Goal: Communication & Community: Share content

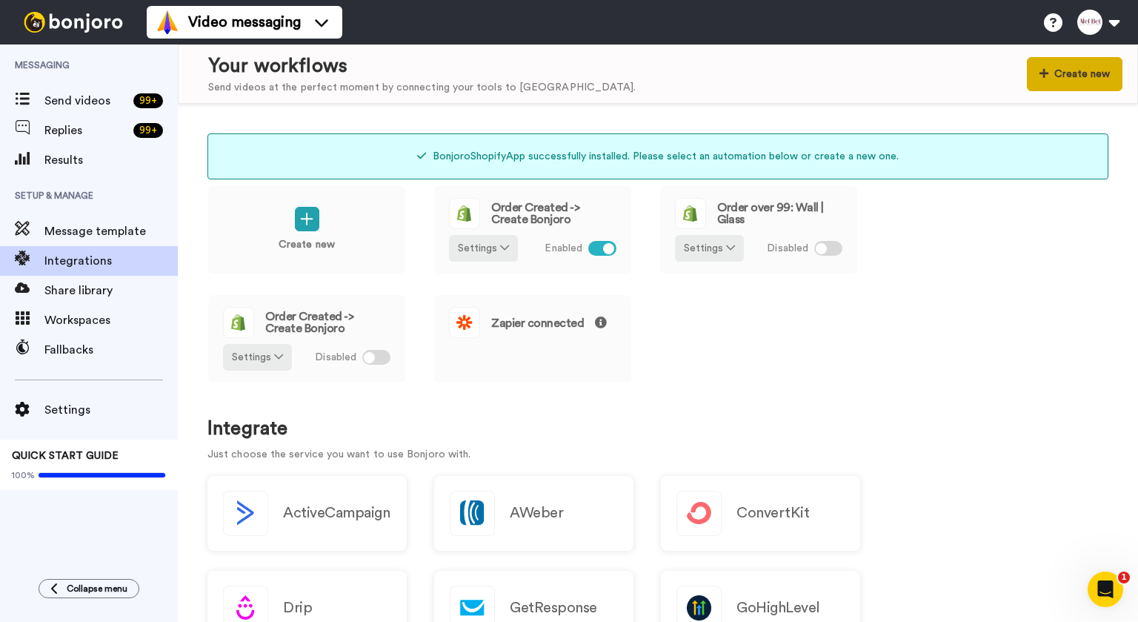
click at [1046, 72] on icon at bounding box center [1044, 73] width 9 height 10
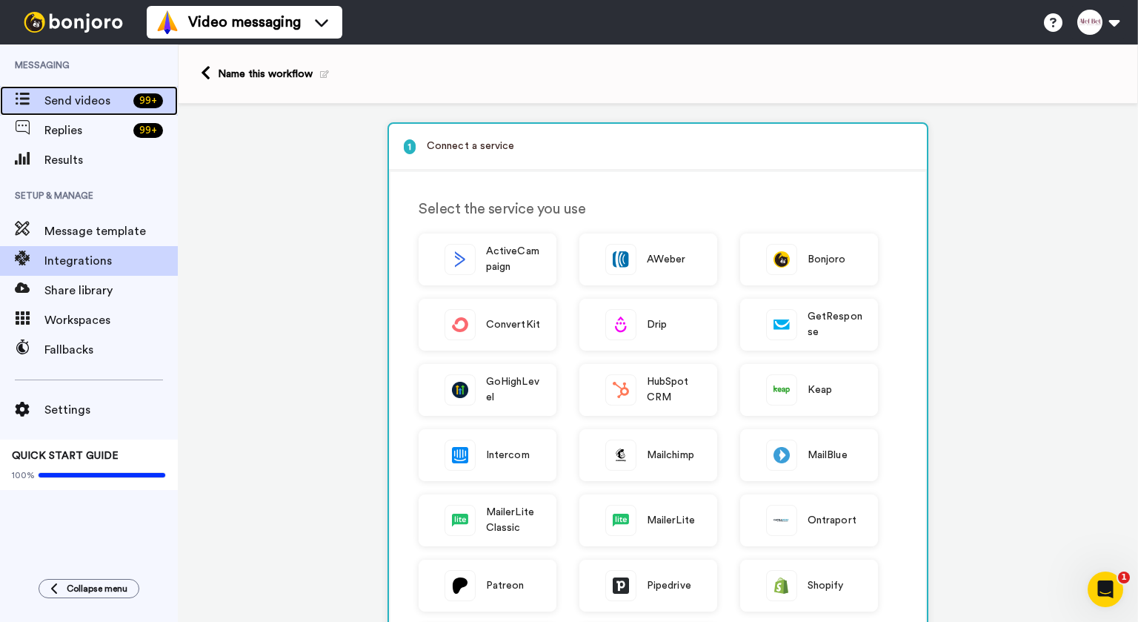
click at [65, 102] on span "Send videos" at bounding box center [85, 101] width 83 height 18
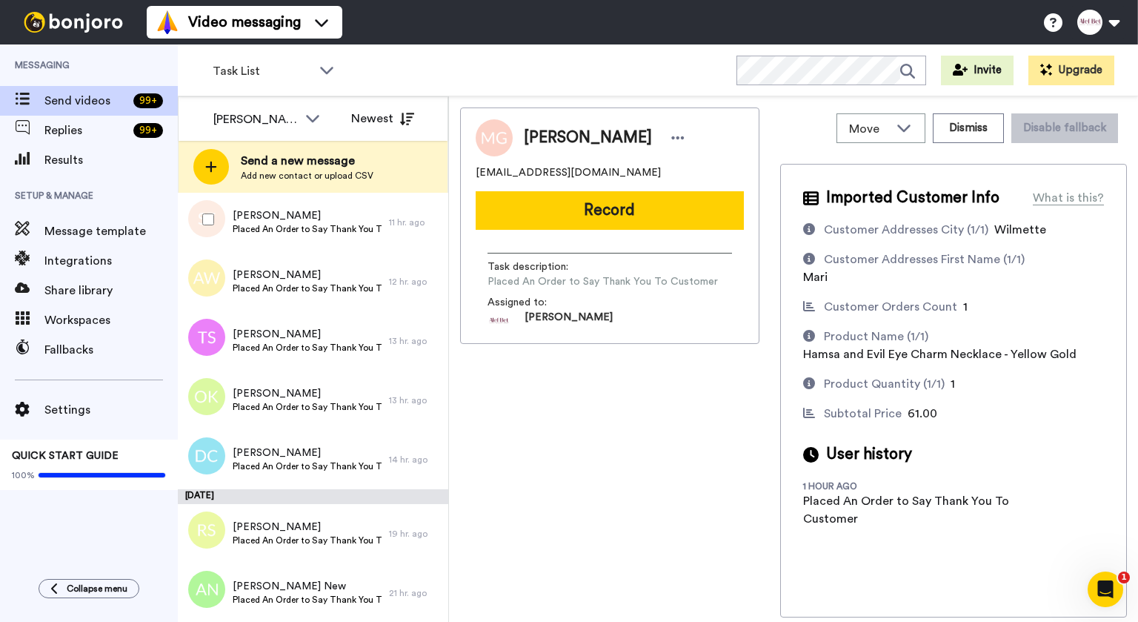
scroll to position [729, 0]
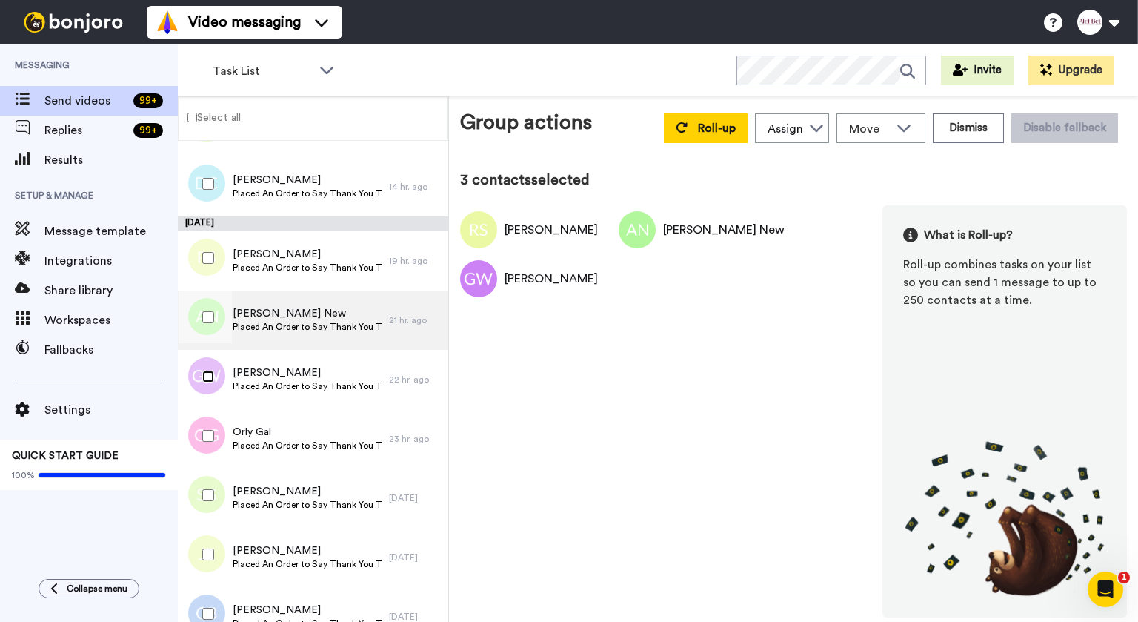
scroll to position [851, 0]
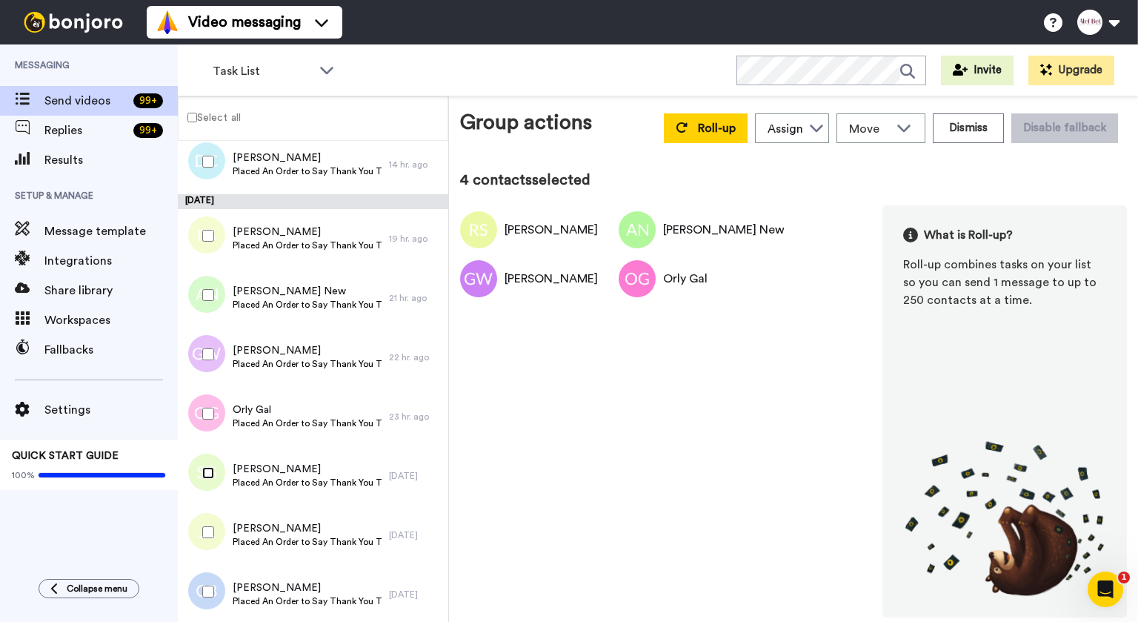
click at [205, 479] on div at bounding box center [205, 473] width 53 height 52
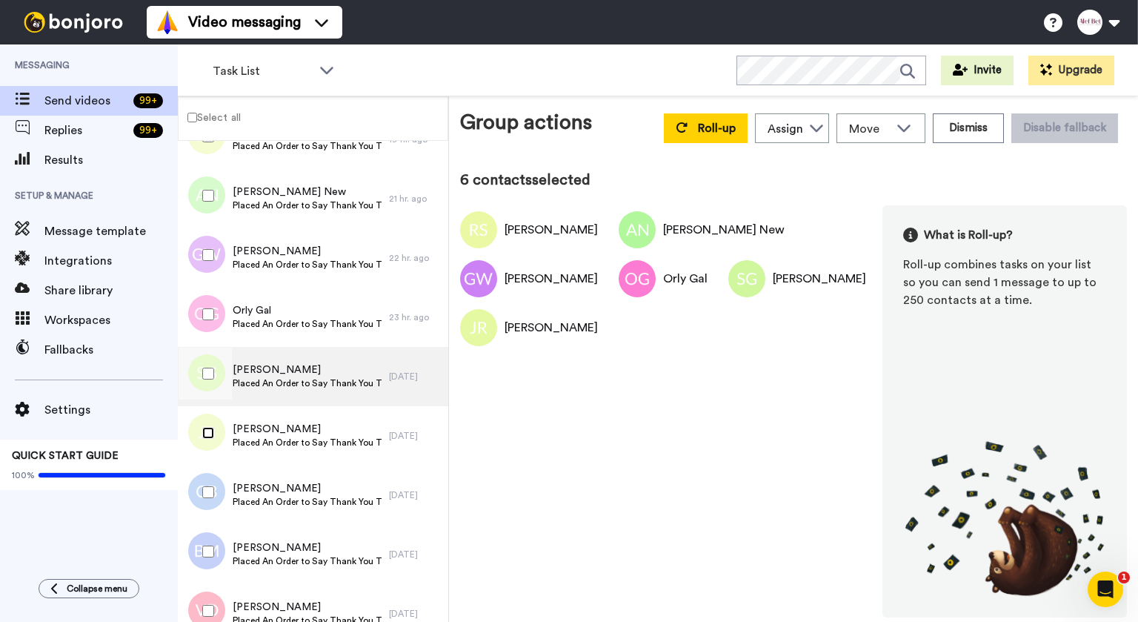
scroll to position [1094, 0]
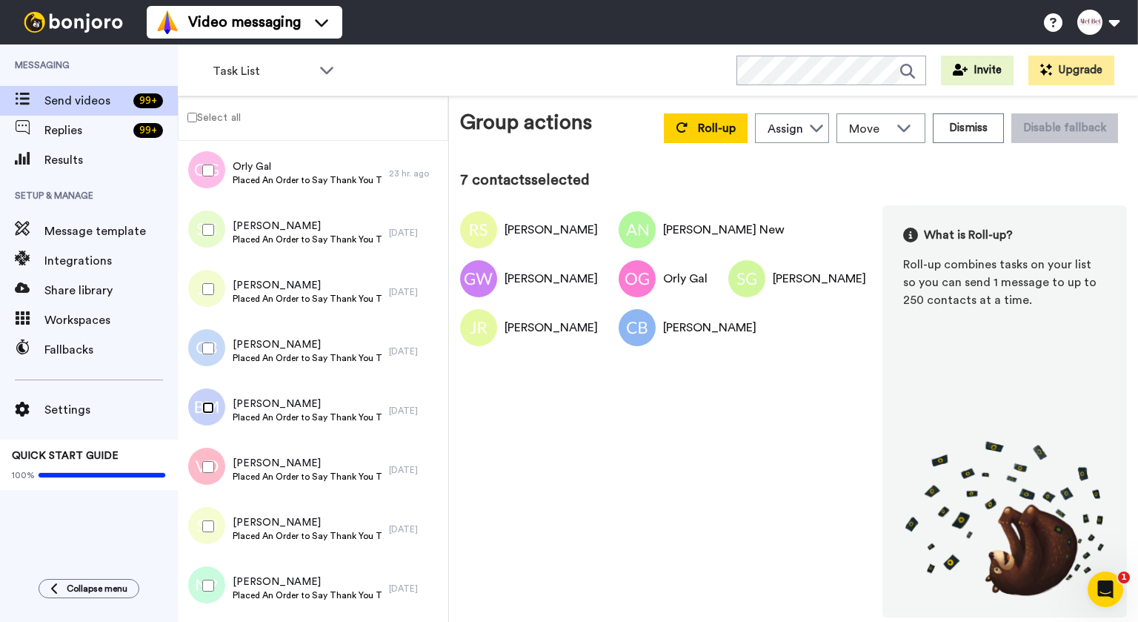
click at [204, 420] on div at bounding box center [205, 408] width 53 height 52
click at [211, 468] on div at bounding box center [205, 467] width 53 height 52
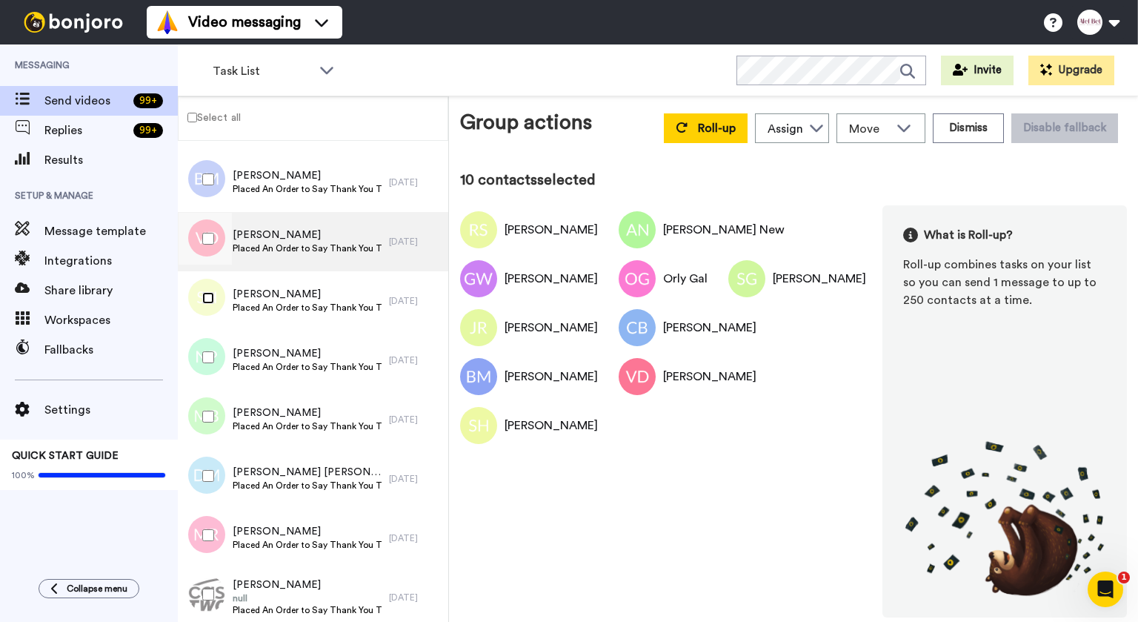
scroll to position [1337, 0]
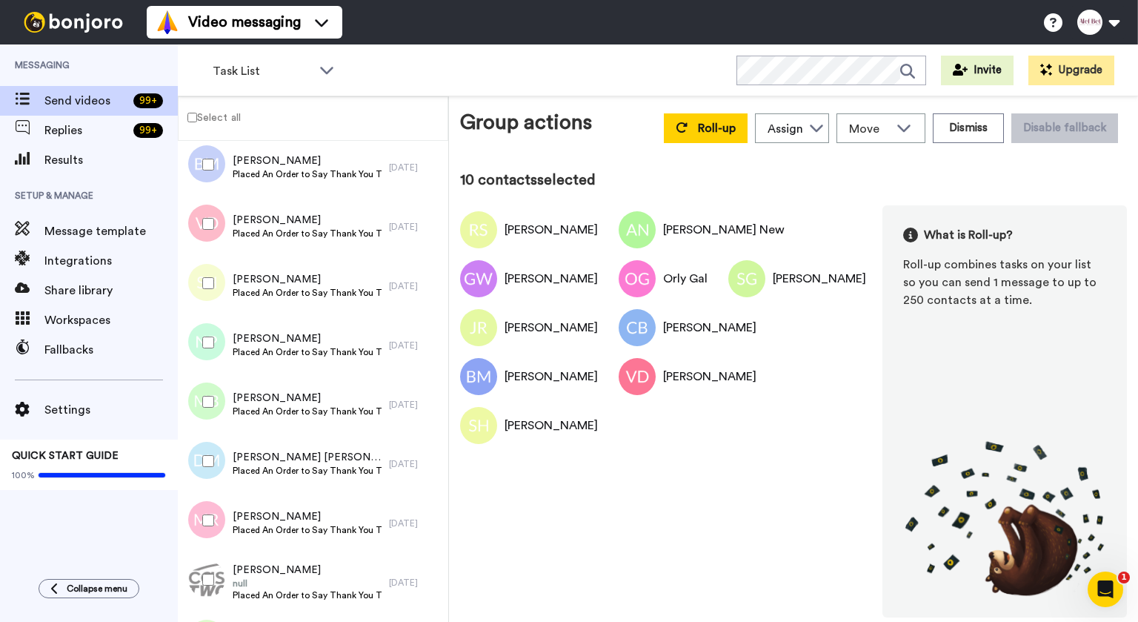
click at [201, 342] on div at bounding box center [205, 342] width 53 height 52
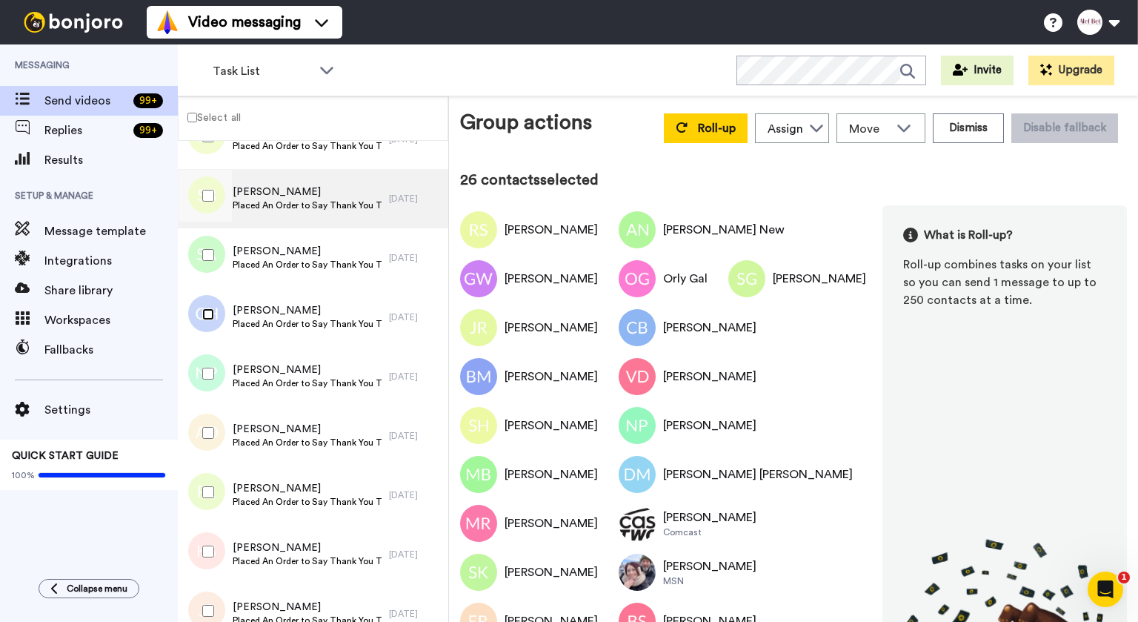
scroll to position [2309, 0]
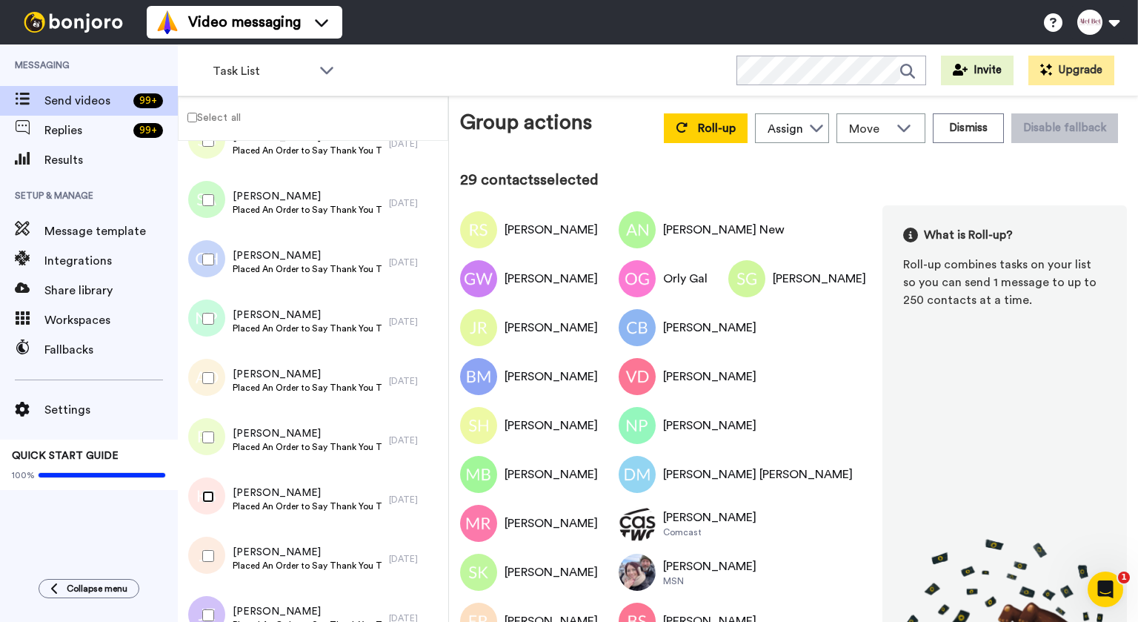
click at [216, 496] on div at bounding box center [205, 497] width 53 height 52
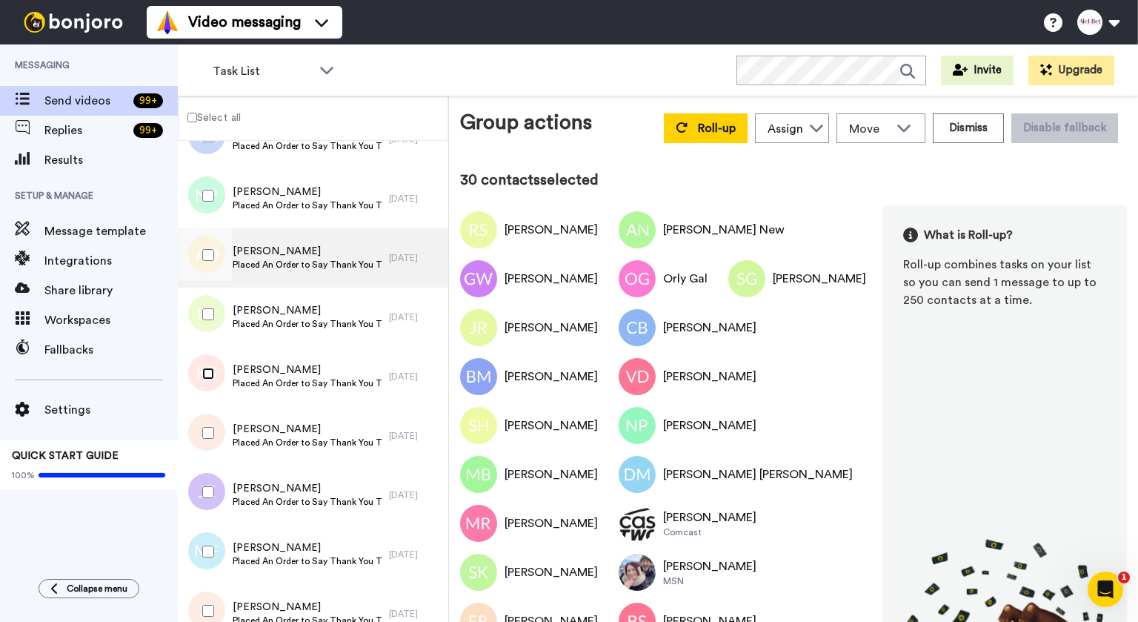
scroll to position [2528, 0]
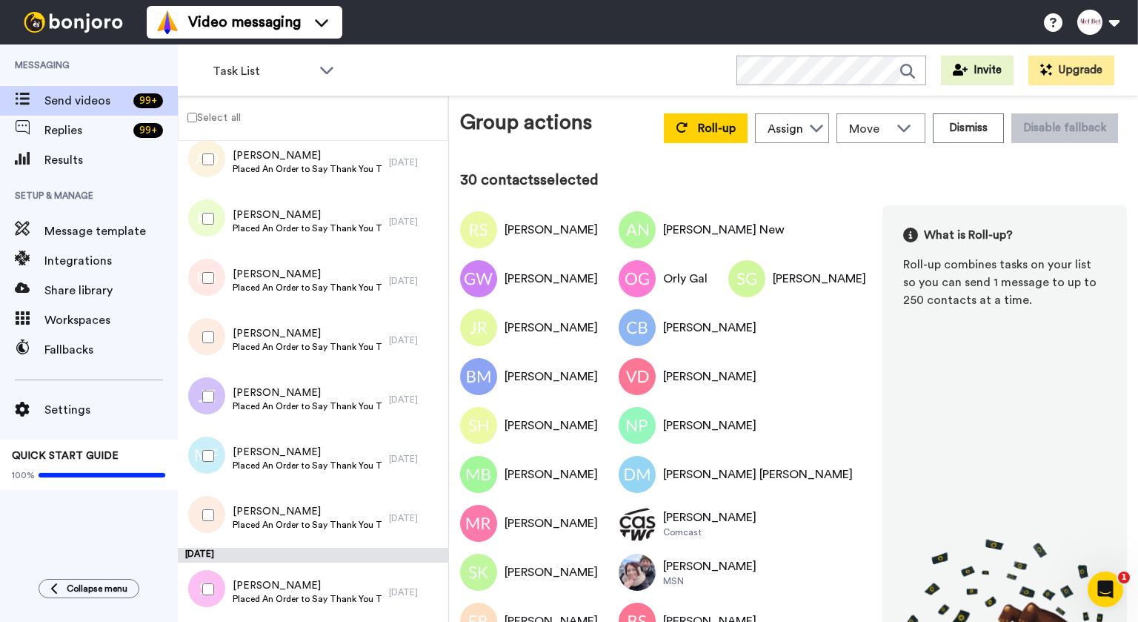
click at [206, 326] on div at bounding box center [205, 337] width 53 height 52
drag, startPoint x: 204, startPoint y: 523, endPoint x: 261, endPoint y: 499, distance: 62.1
click at [204, 522] on div at bounding box center [205, 515] width 53 height 52
click at [704, 130] on span "Roll-up" at bounding box center [717, 128] width 38 height 12
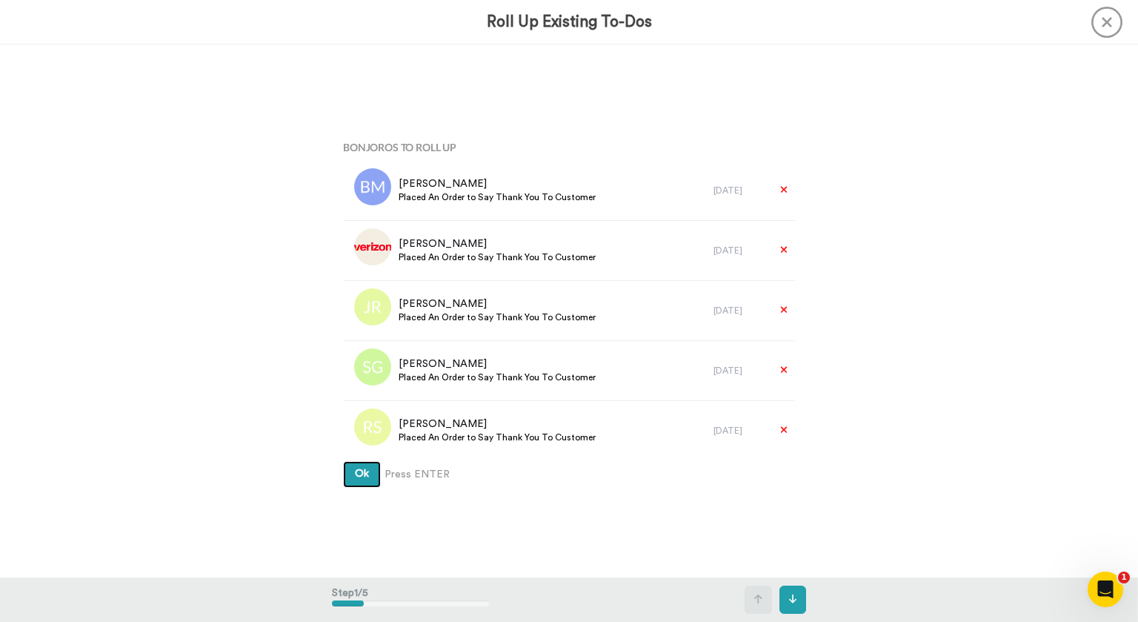
click at [363, 475] on span "Ok" at bounding box center [362, 473] width 14 height 10
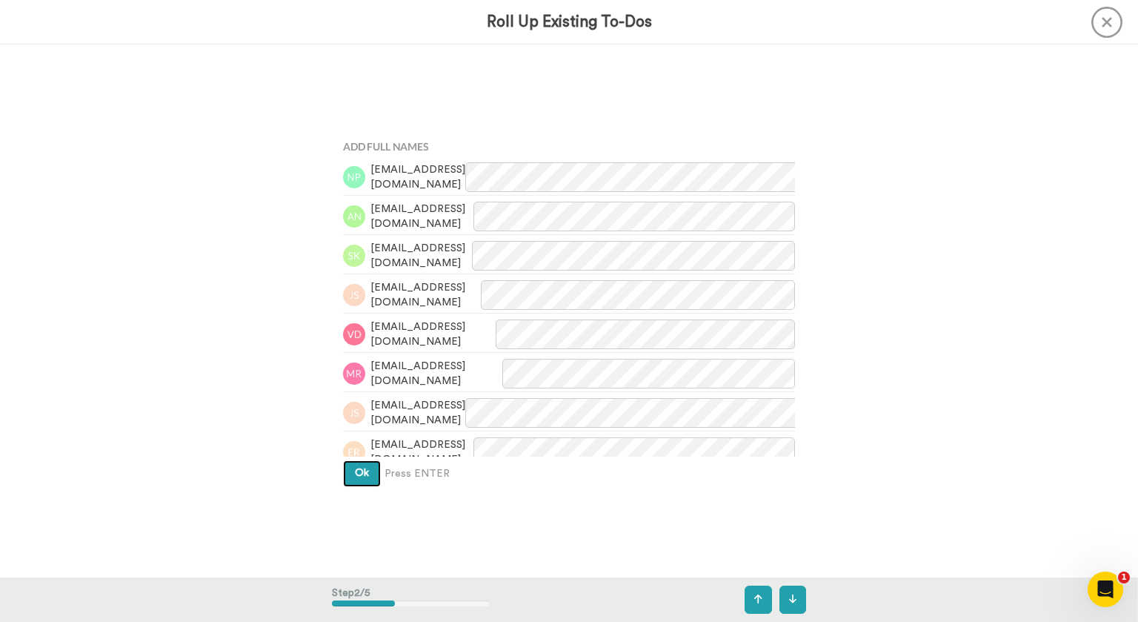
click at [360, 476] on span "Ok" at bounding box center [362, 473] width 14 height 10
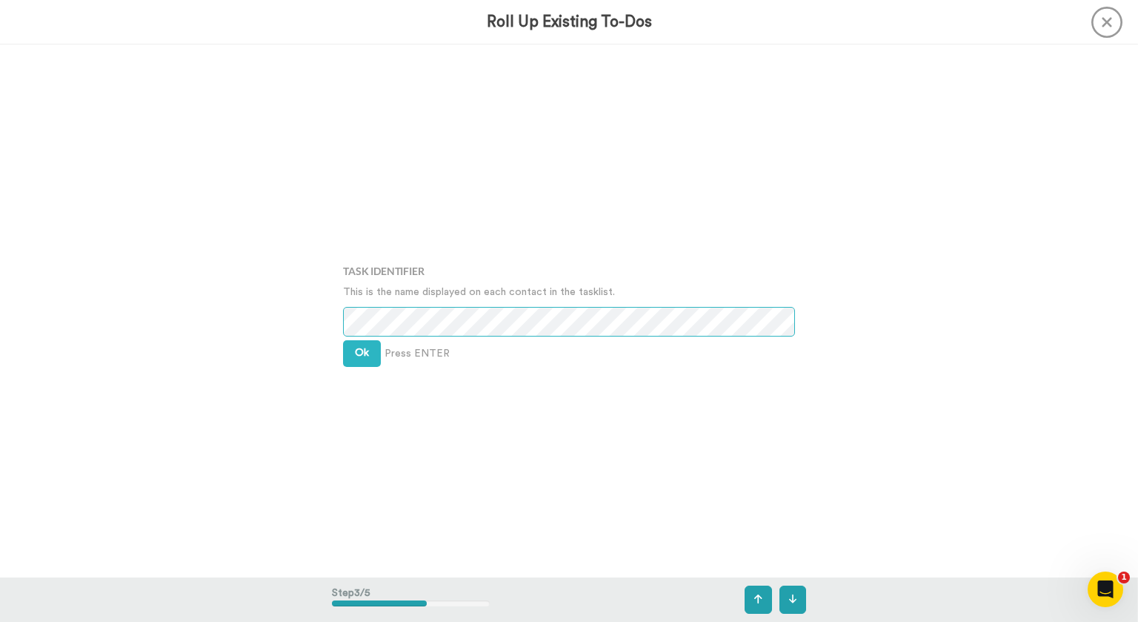
scroll to position [1066, 0]
click at [363, 345] on button "Ok" at bounding box center [362, 351] width 38 height 27
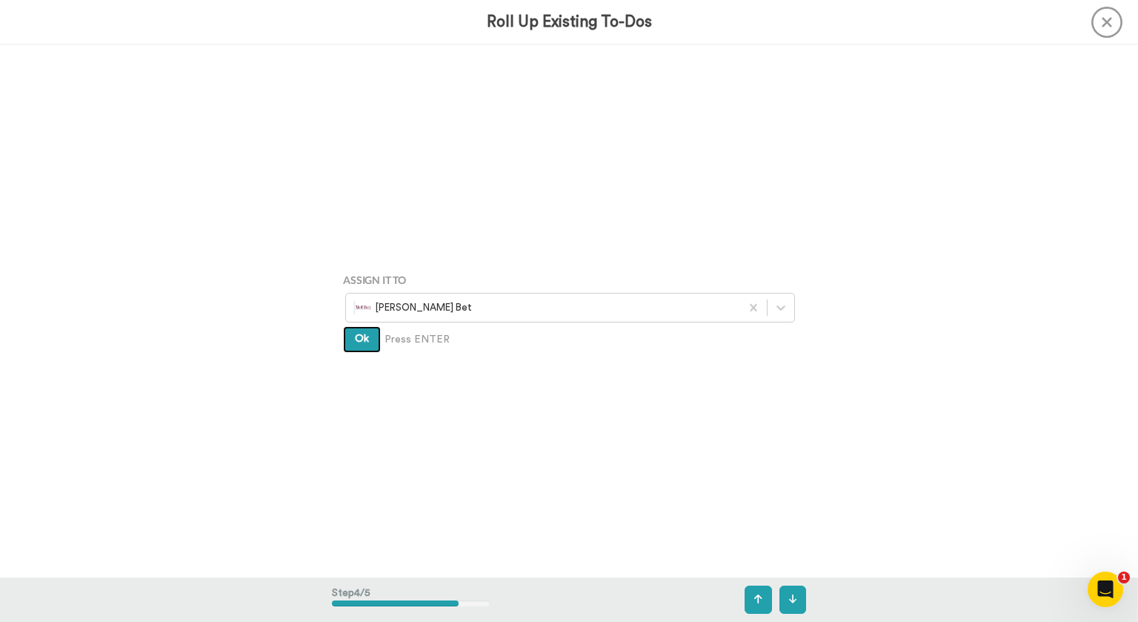
click at [363, 340] on span "Ok" at bounding box center [362, 338] width 14 height 10
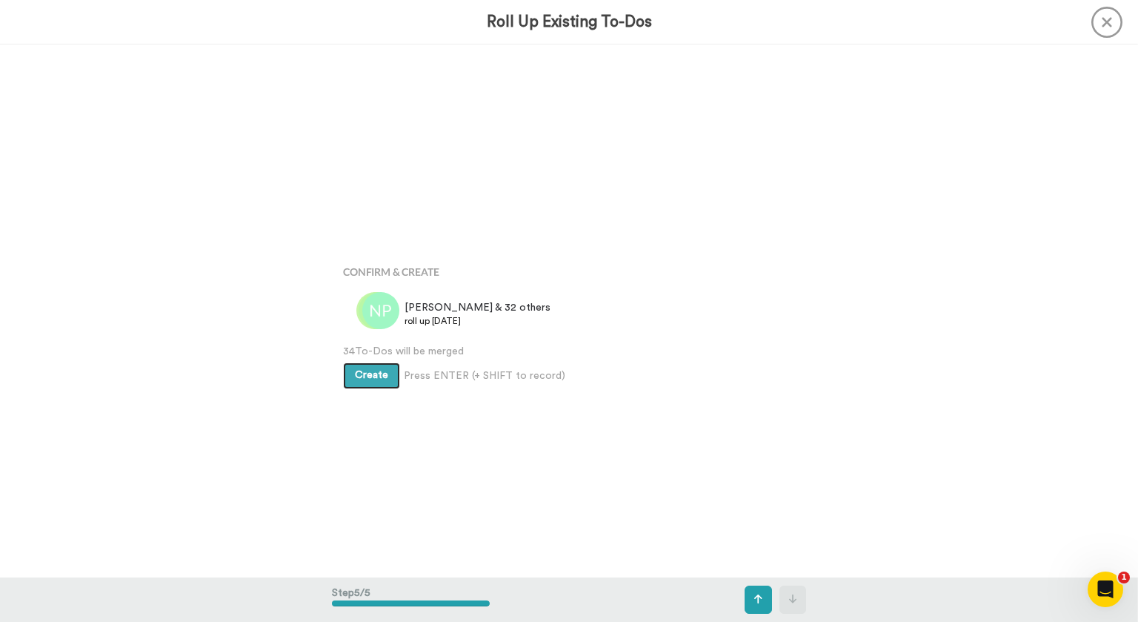
scroll to position [2131, 0]
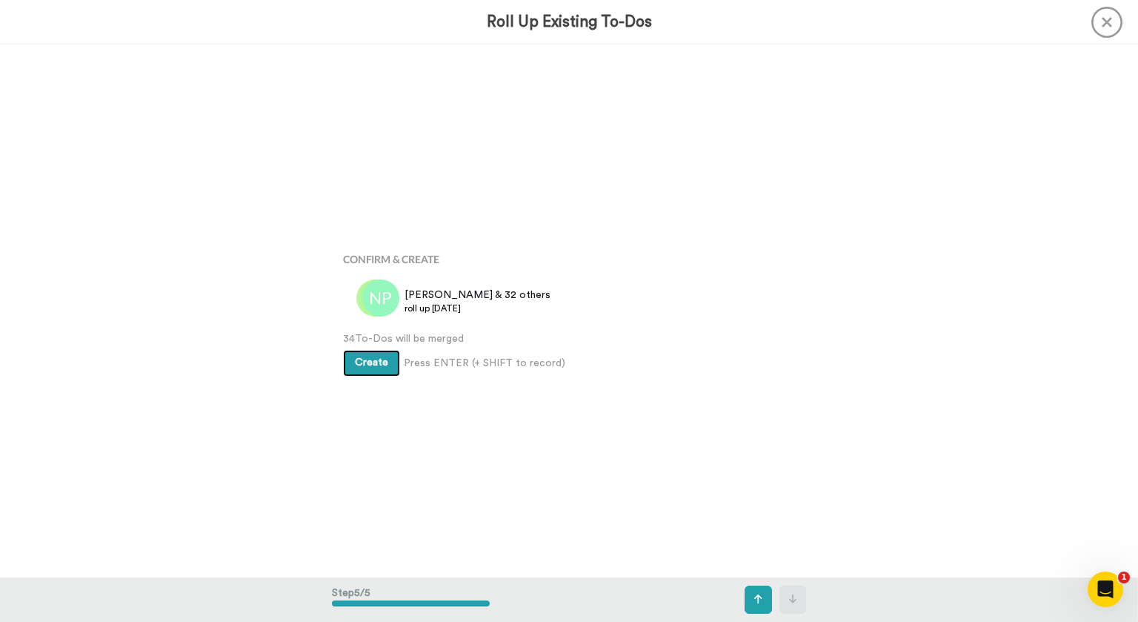
click at [365, 363] on span "Create" at bounding box center [371, 362] width 33 height 10
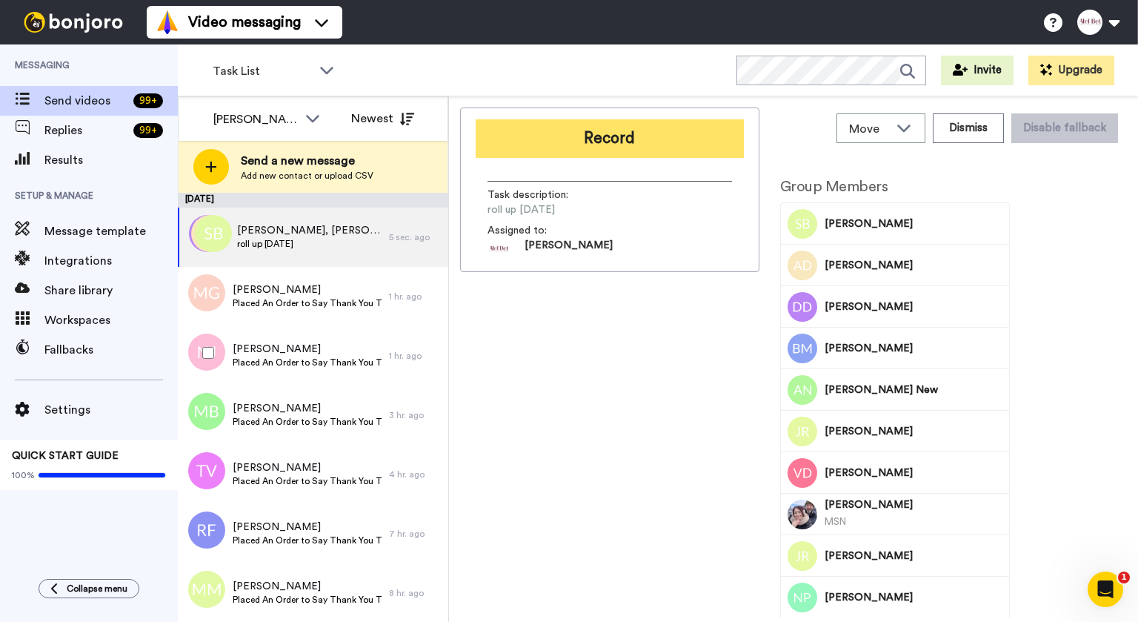
click at [608, 133] on button "Record" at bounding box center [610, 138] width 268 height 39
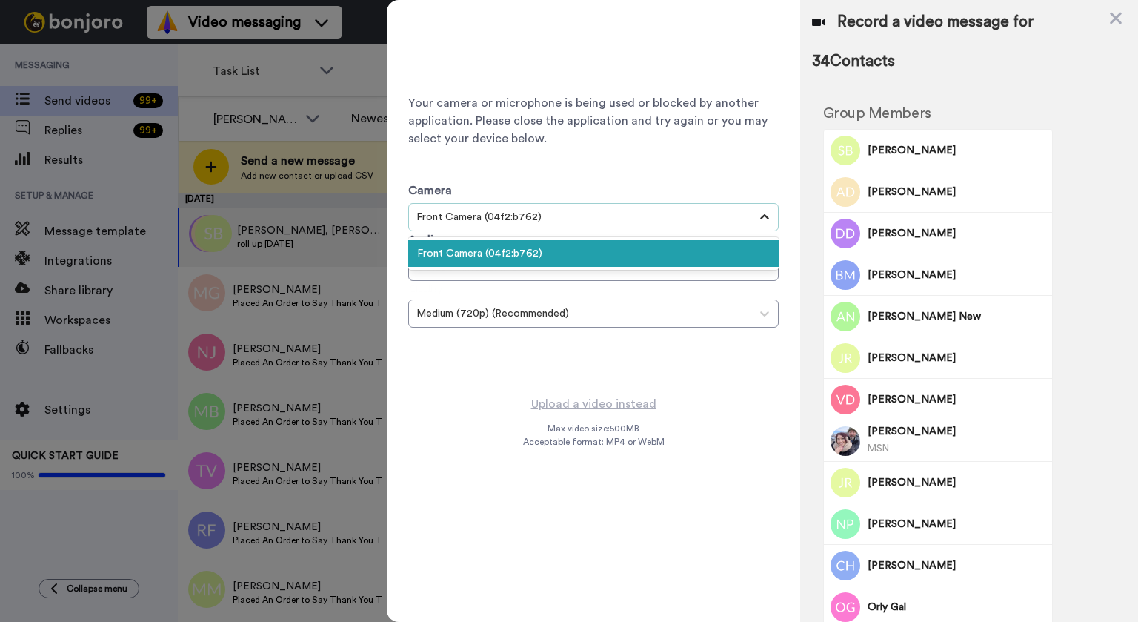
click at [771, 222] on icon at bounding box center [764, 217] width 15 height 15
click at [614, 258] on div "Front Camera (04f2:b762)" at bounding box center [593, 253] width 371 height 27
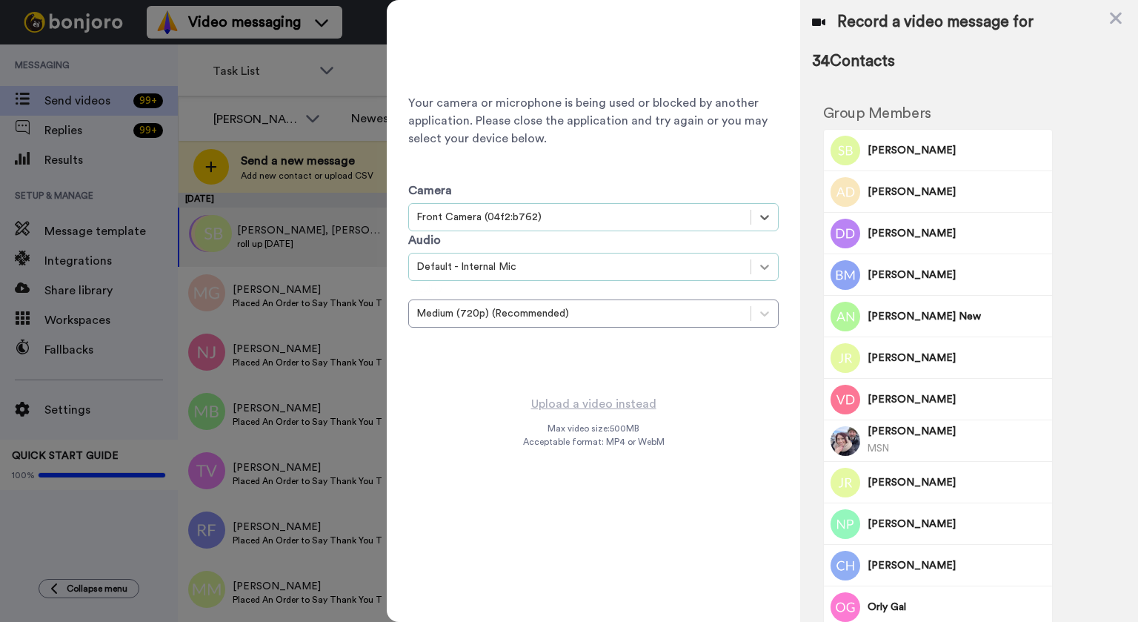
click at [760, 262] on icon at bounding box center [764, 266] width 15 height 15
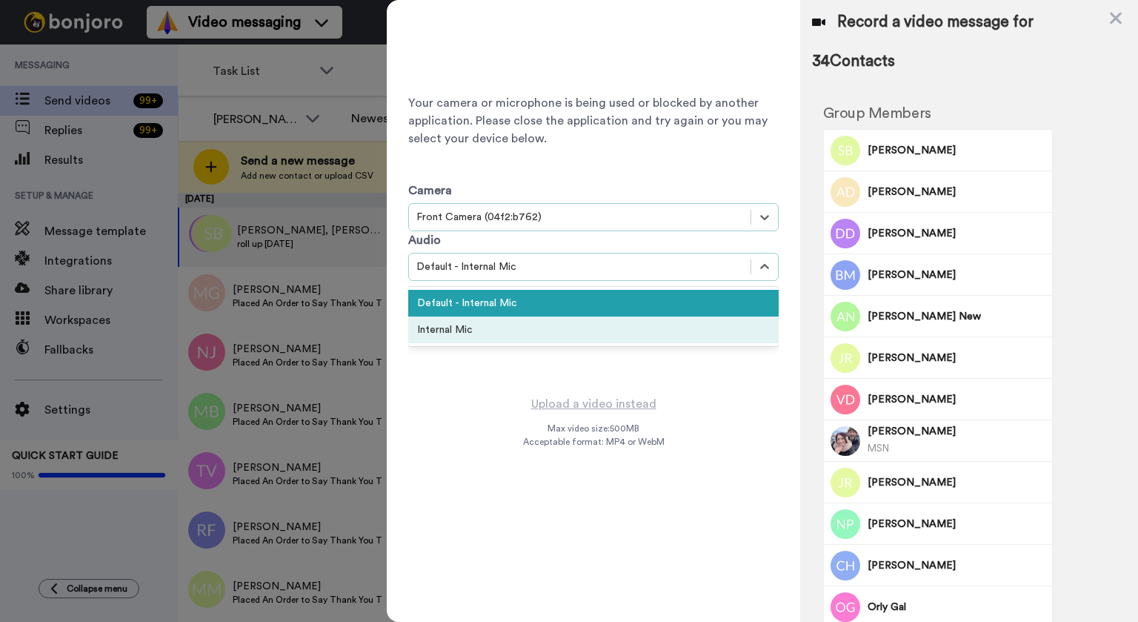
click at [637, 334] on div "Internal Mic" at bounding box center [593, 329] width 371 height 27
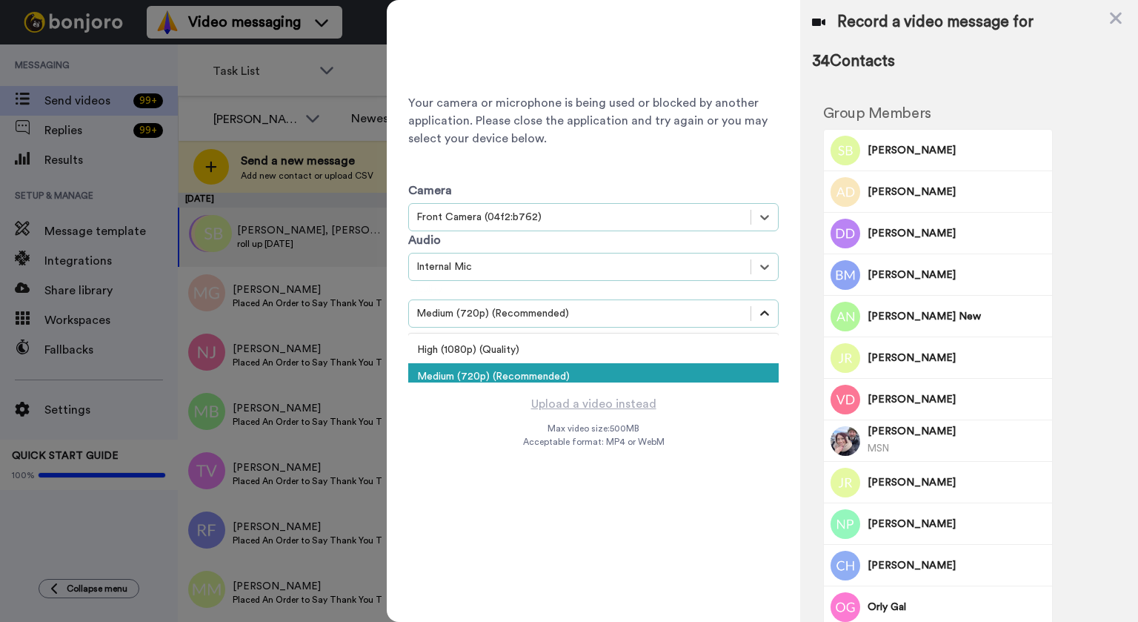
click at [763, 313] on icon at bounding box center [764, 313] width 15 height 15
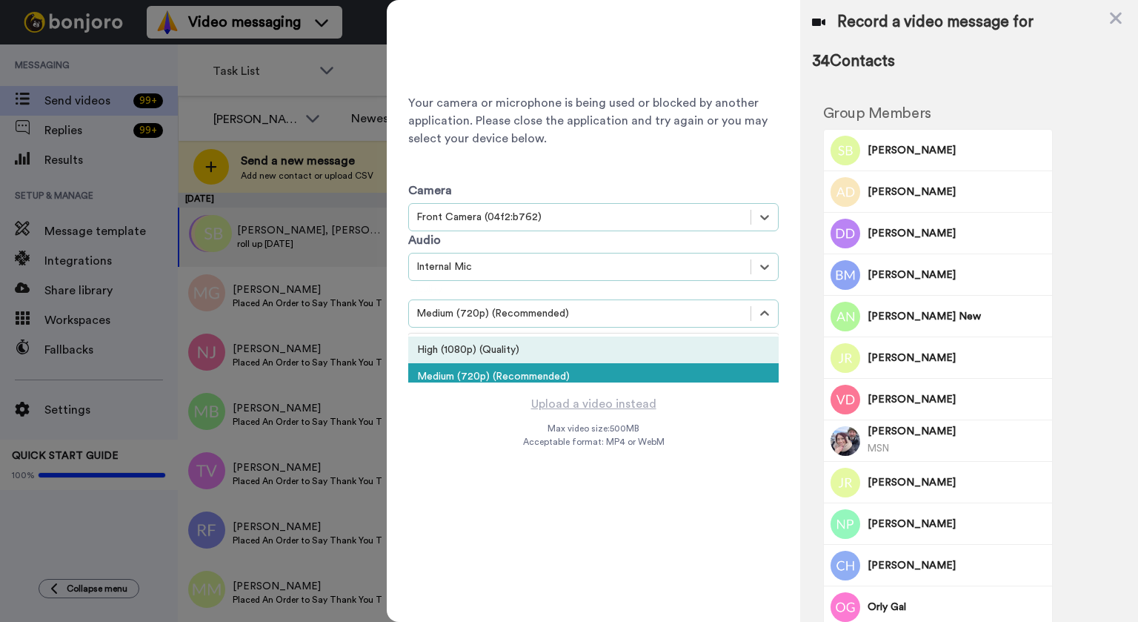
click at [663, 353] on div "High (1080p) (Quality)" at bounding box center [593, 349] width 371 height 27
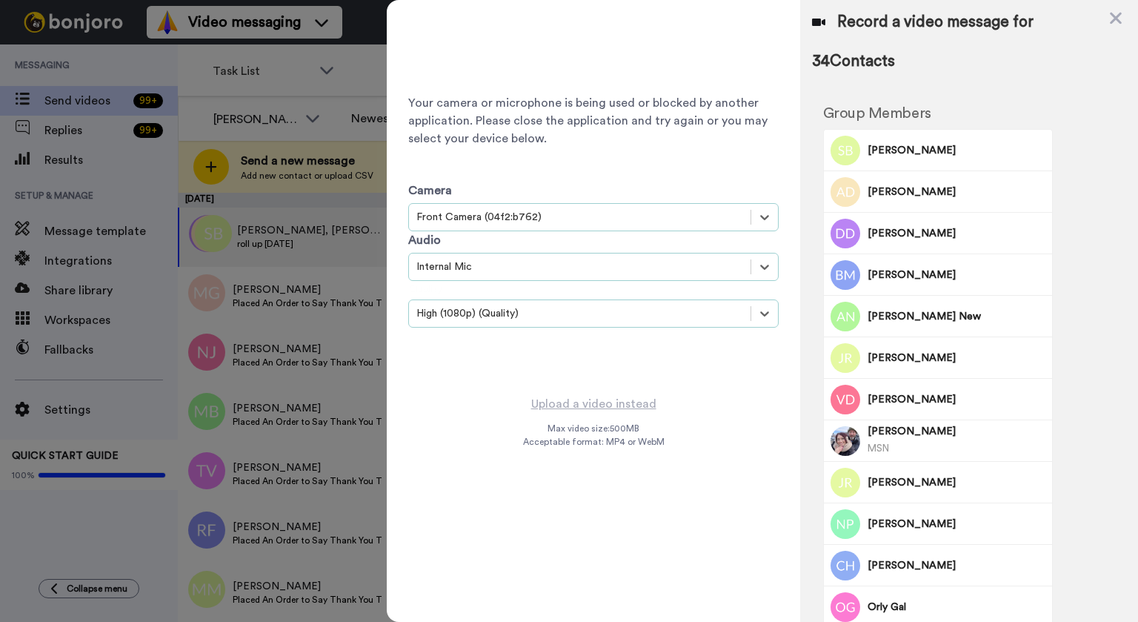
click at [626, 385] on div "Your camera or microphone is being used or blocked by another application. Plea…" at bounding box center [593, 197] width 413 height 394
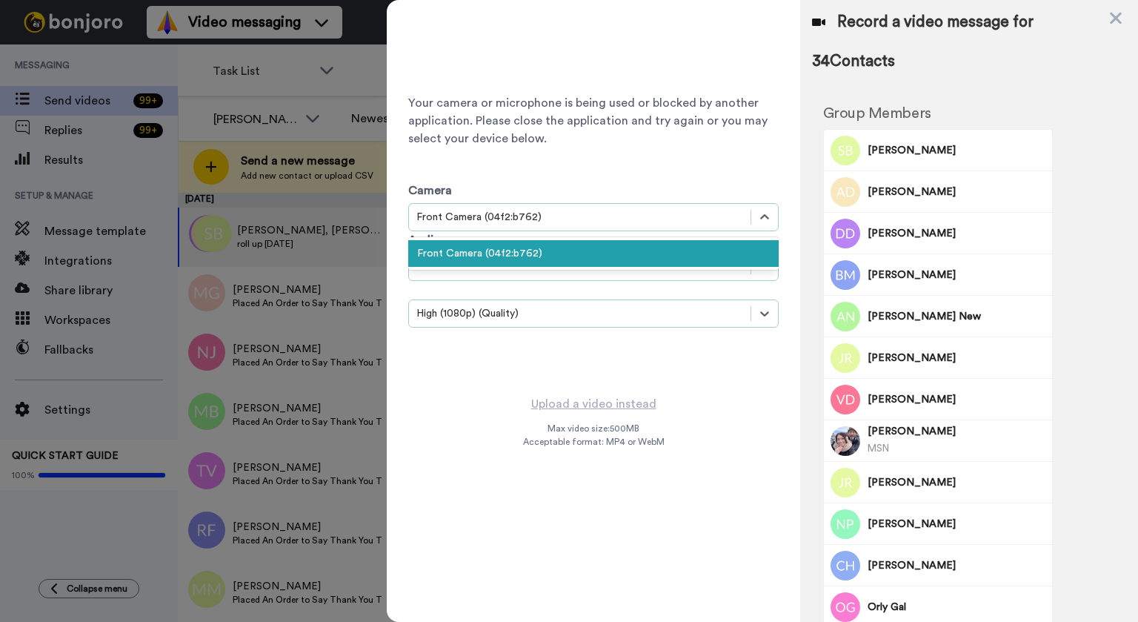
click at [533, 210] on div "Front Camera (04f2:b762)" at bounding box center [579, 217] width 327 height 15
click at [521, 259] on div "Front Camera (04f2:b762)" at bounding box center [593, 253] width 371 height 27
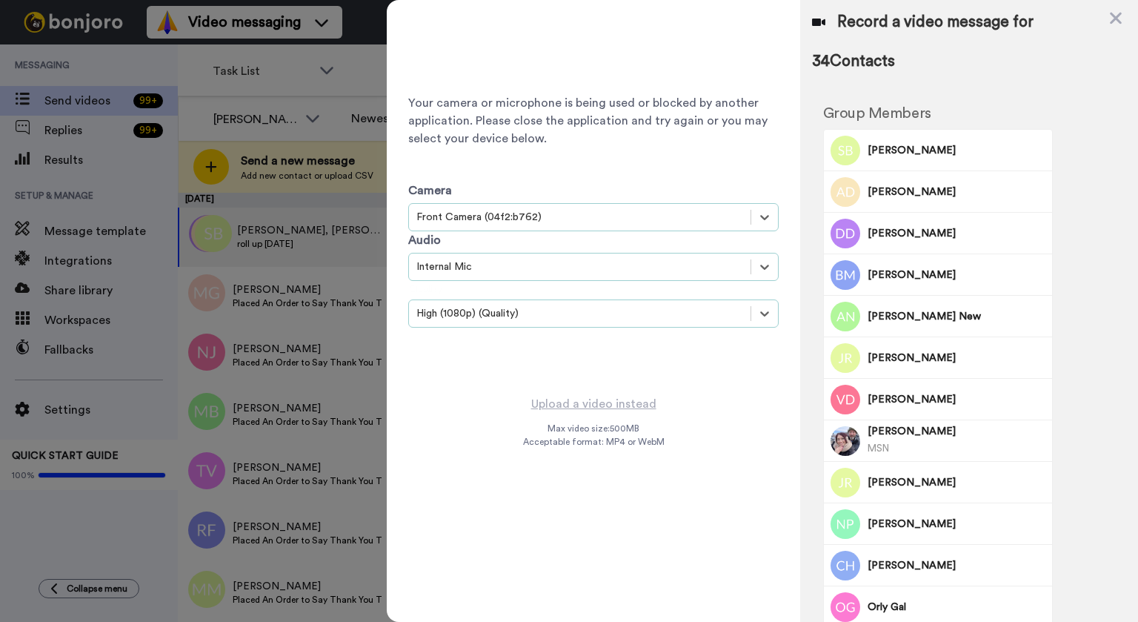
click at [591, 162] on div "Camera option Front Camera (04f2:b762), selected. Select is focused , press Dow…" at bounding box center [593, 250] width 371 height 207
click at [637, 80] on div "Your camera or microphone is being used or blocked by another application. Plea…" at bounding box center [593, 197] width 371 height 371
click at [1120, 18] on icon at bounding box center [1116, 18] width 15 height 19
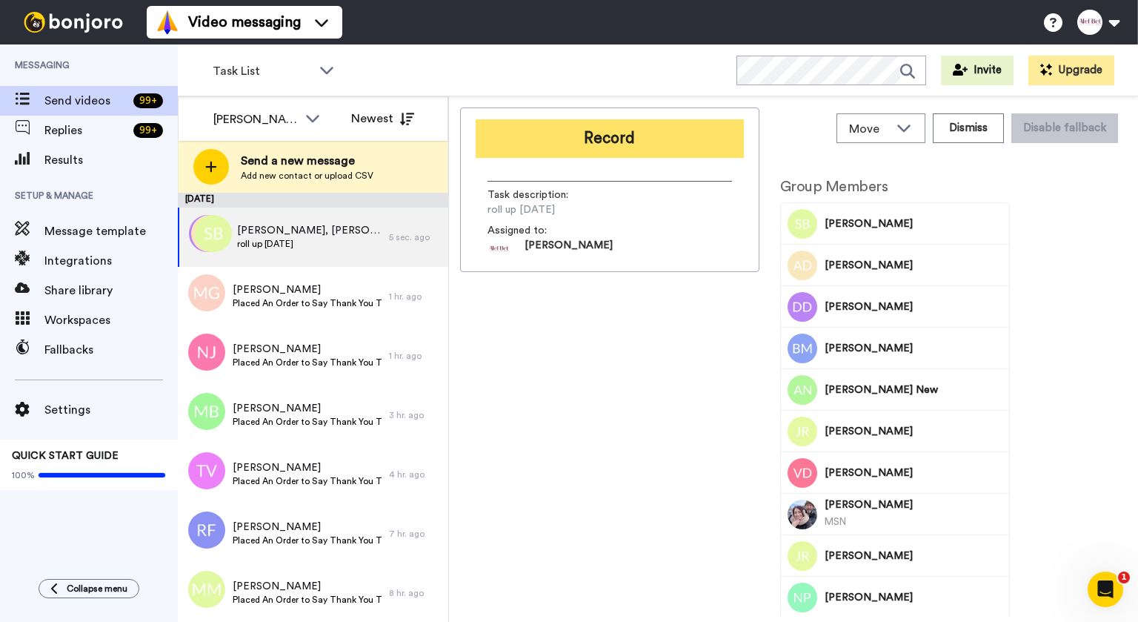
click at [607, 146] on button "Record" at bounding box center [610, 138] width 268 height 39
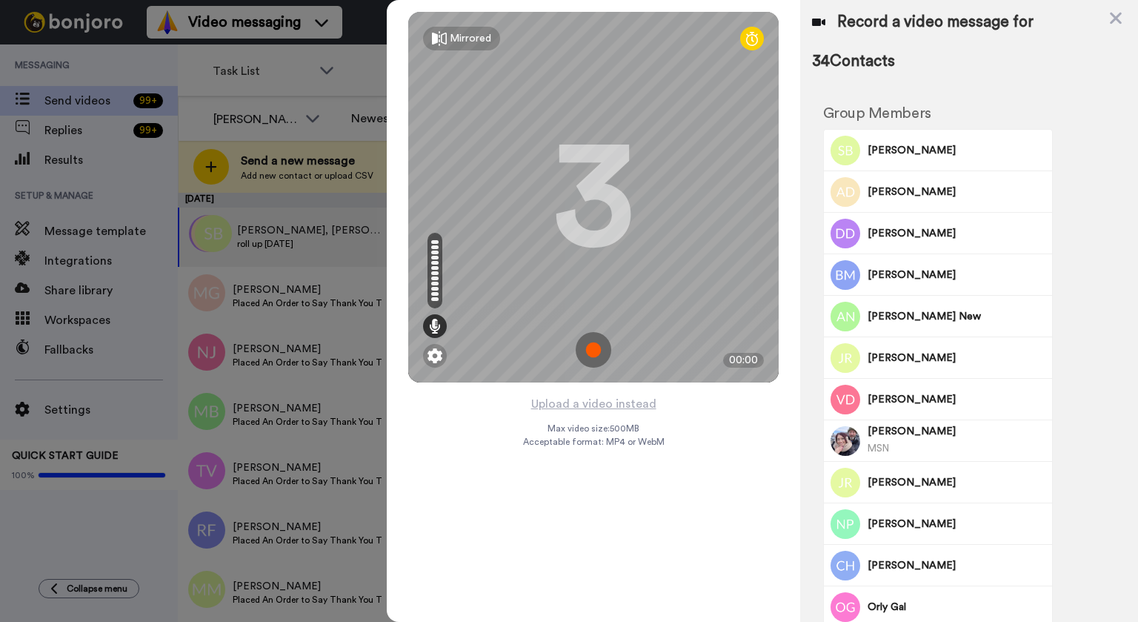
click at [588, 345] on img at bounding box center [594, 350] width 36 height 36
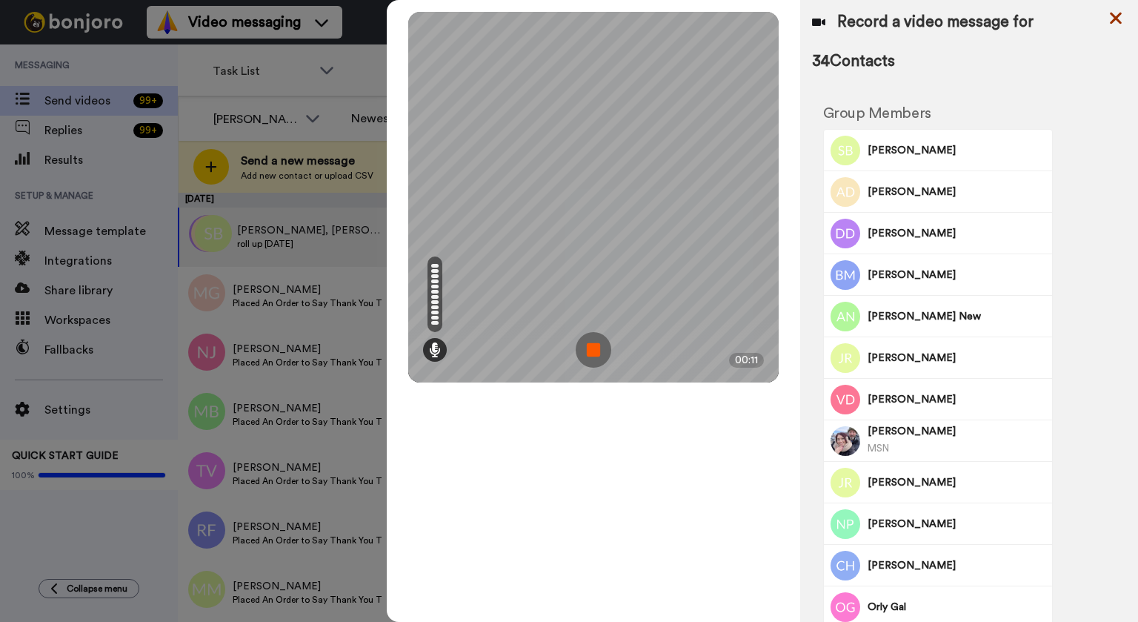
click at [1123, 17] on icon at bounding box center [1116, 18] width 15 height 19
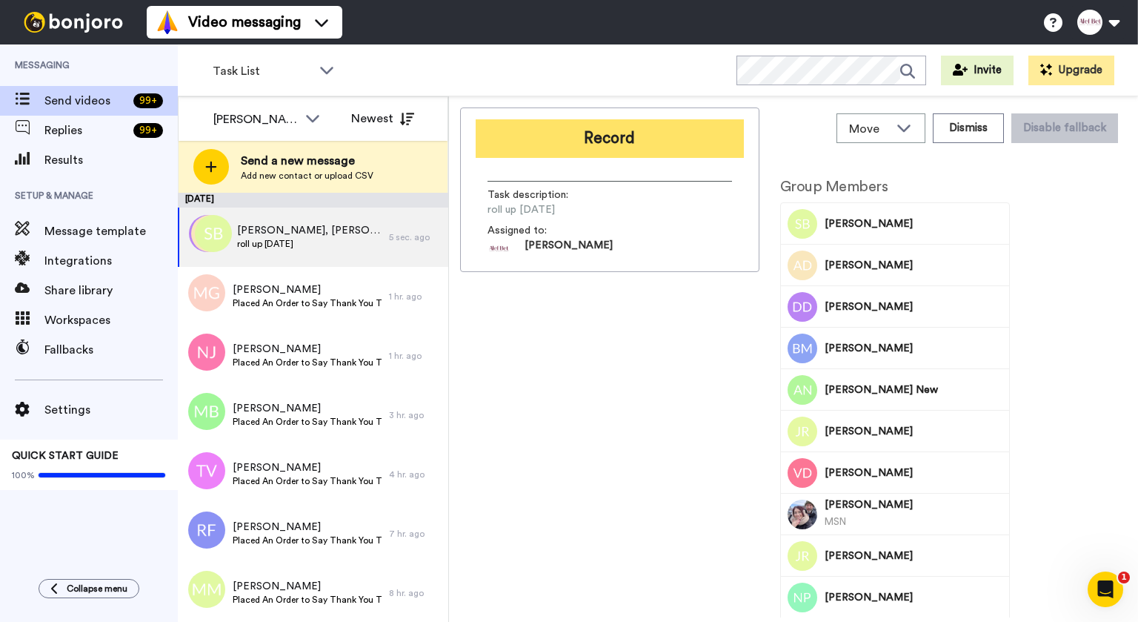
click at [632, 148] on button "Record" at bounding box center [610, 138] width 268 height 39
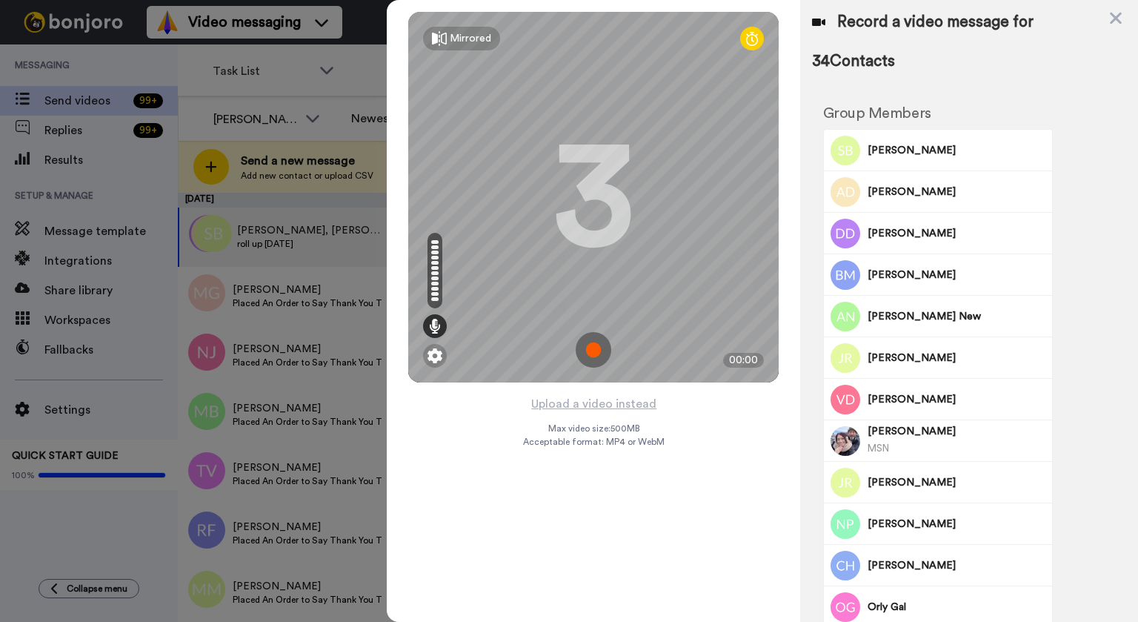
click at [587, 335] on img at bounding box center [594, 350] width 36 height 36
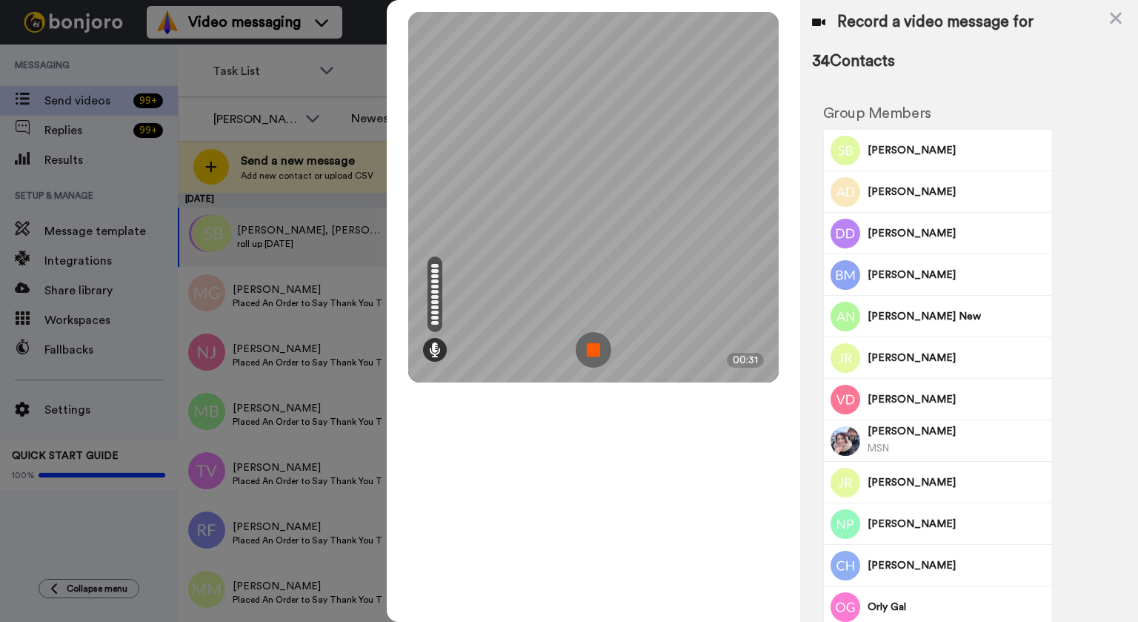
click at [585, 351] on img at bounding box center [594, 350] width 36 height 36
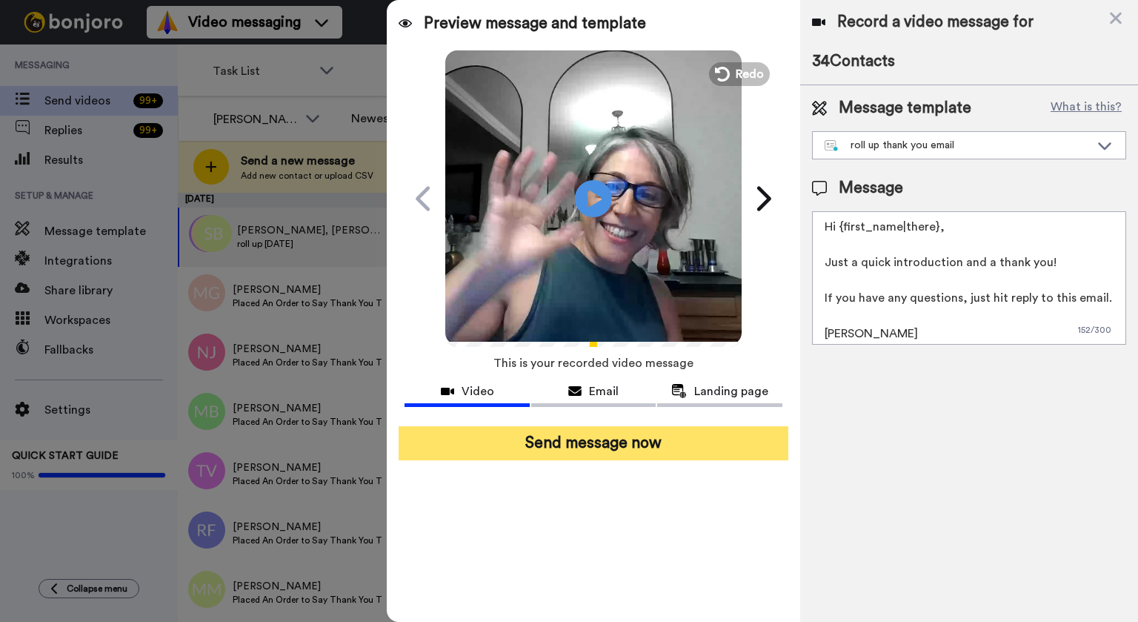
click at [611, 447] on button "Send message now" at bounding box center [594, 443] width 390 height 34
